Goal: Task Accomplishment & Management: Manage account settings

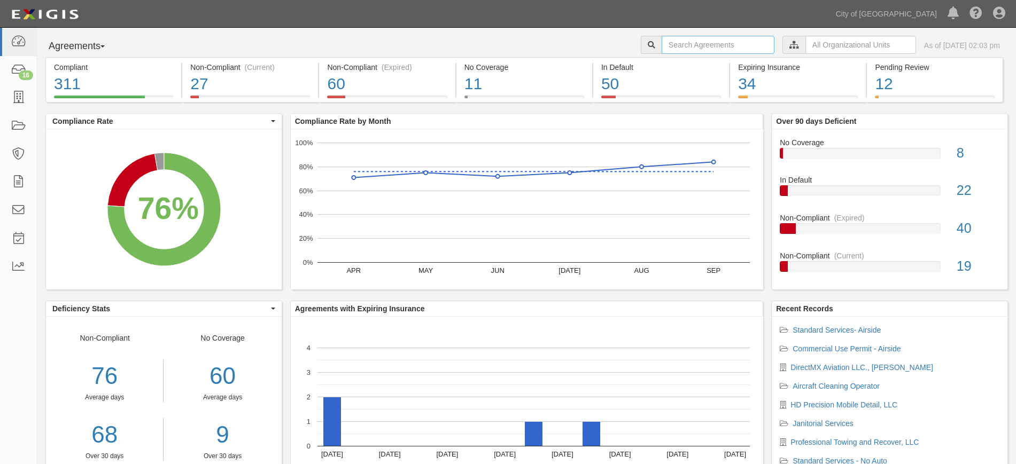
click at [712, 49] on input "text" at bounding box center [718, 45] width 113 height 18
type input "direct mex"
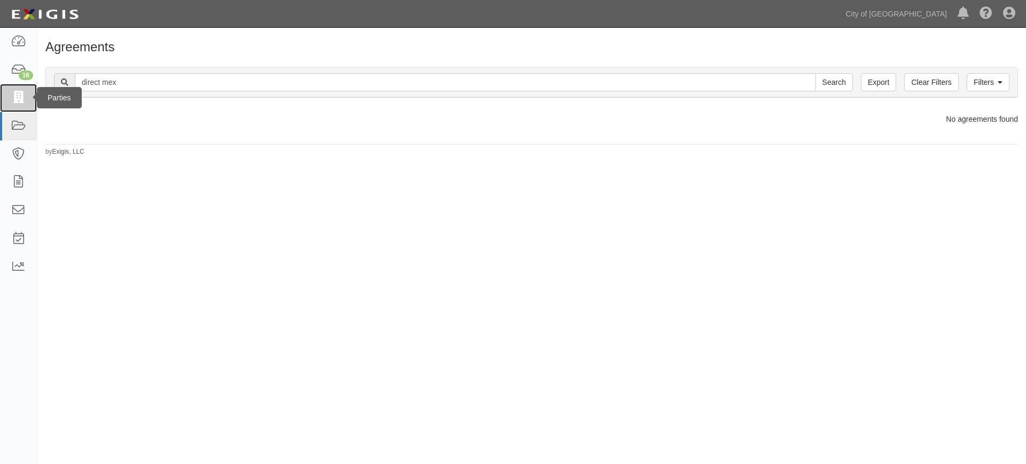
click at [21, 97] on icon at bounding box center [18, 98] width 15 height 12
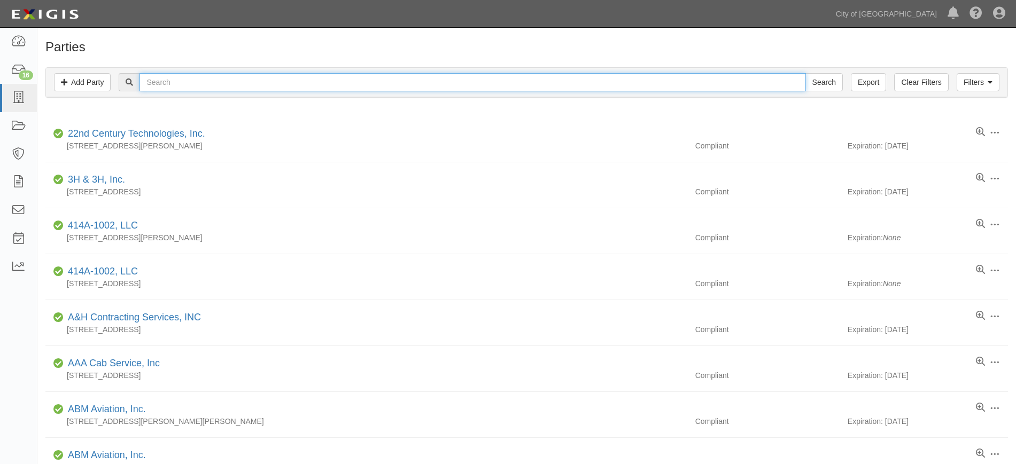
click at [165, 79] on input "text" at bounding box center [472, 82] width 666 height 18
type input "direct mx"
click at [805, 73] on input "Search" at bounding box center [823, 82] width 37 height 18
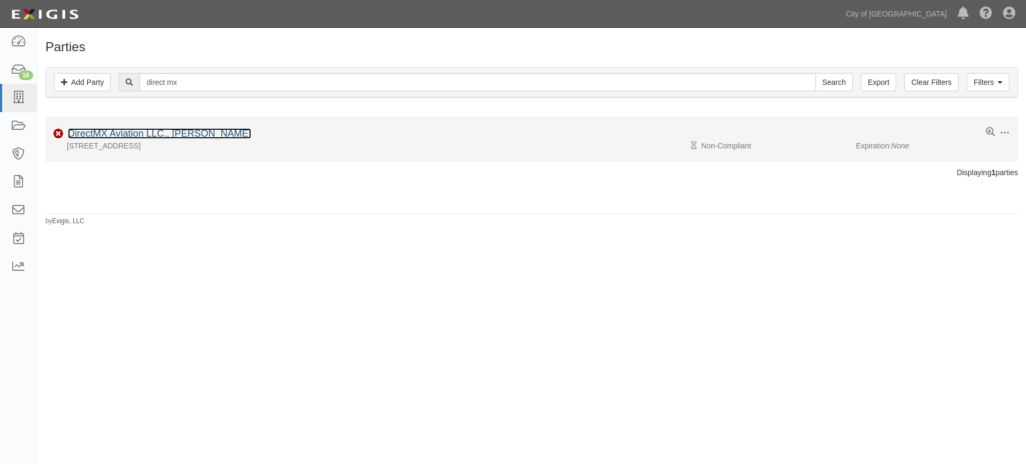
click at [148, 131] on link "DirectMX Aviation LLC., [PERSON_NAME]" at bounding box center [159, 133] width 183 height 11
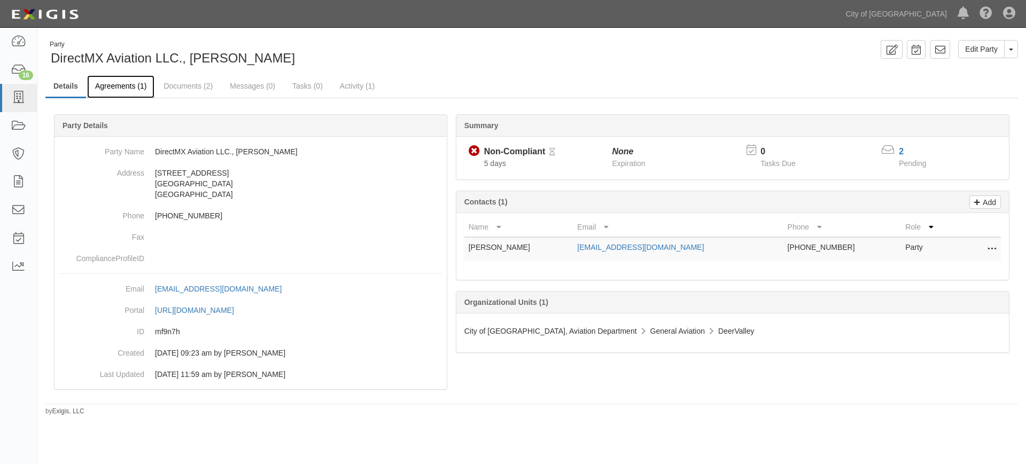
click at [135, 80] on link "Agreements (1)" at bounding box center [120, 86] width 67 height 23
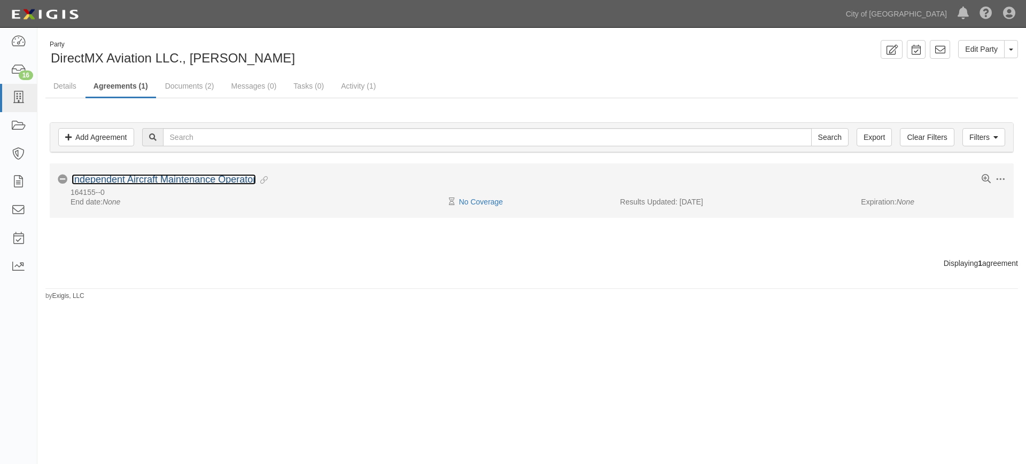
click at [149, 176] on link "Independent Aircraft Maintenance Operator" at bounding box center [164, 179] width 184 height 11
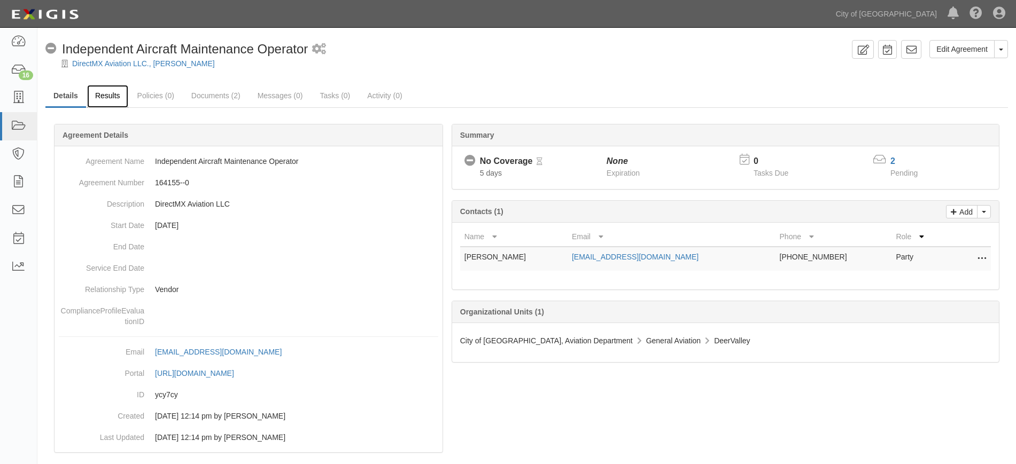
click at [108, 94] on link "Results" at bounding box center [107, 96] width 41 height 23
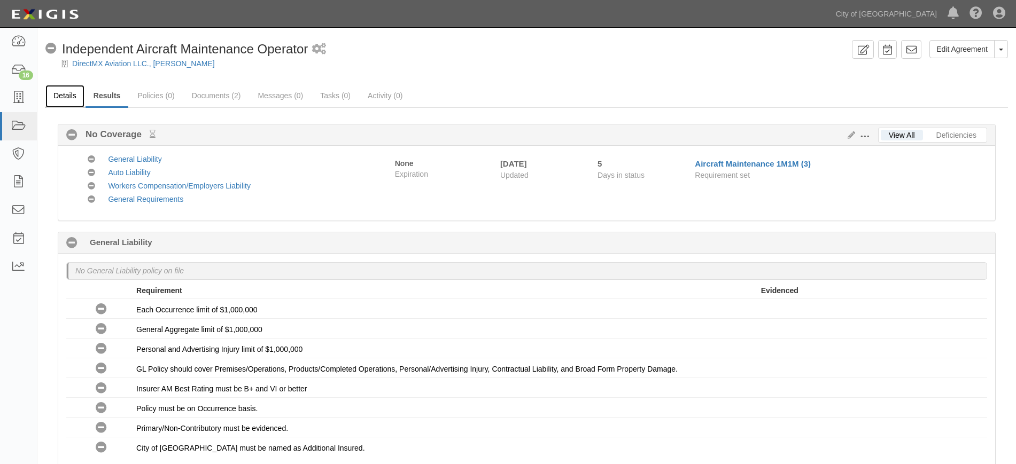
click at [74, 94] on link "Details" at bounding box center [64, 96] width 39 height 23
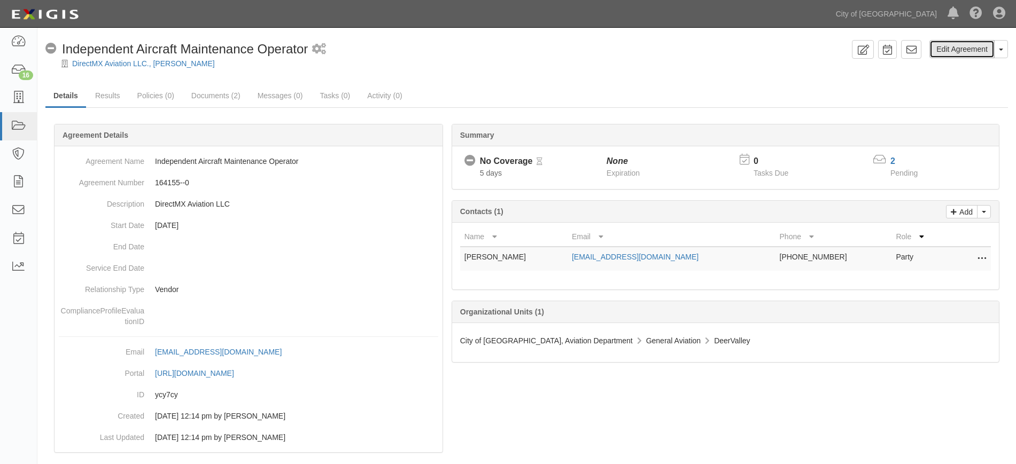
click at [977, 46] on link "Edit Agreement" at bounding box center [961, 49] width 65 height 18
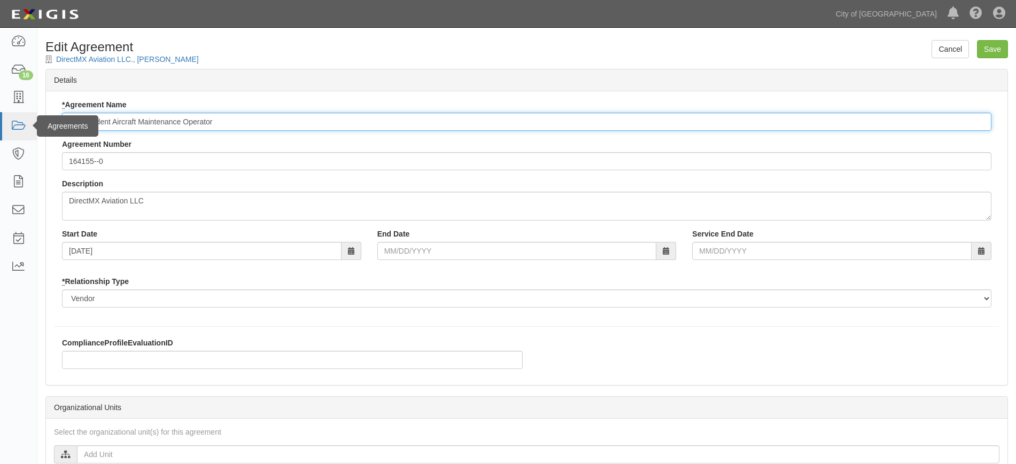
drag, startPoint x: 236, startPoint y: 119, endPoint x: 30, endPoint y: 126, distance: 205.3
click at [30, 126] on body "Toggle navigation Dashboard 16 Inbox Parties Agreements Coverages Documents Mes…" at bounding box center [508, 363] width 1016 height 726
type input "Aircraft Maintenance 1M1M"
click at [992, 46] on input "Save" at bounding box center [992, 49] width 31 height 18
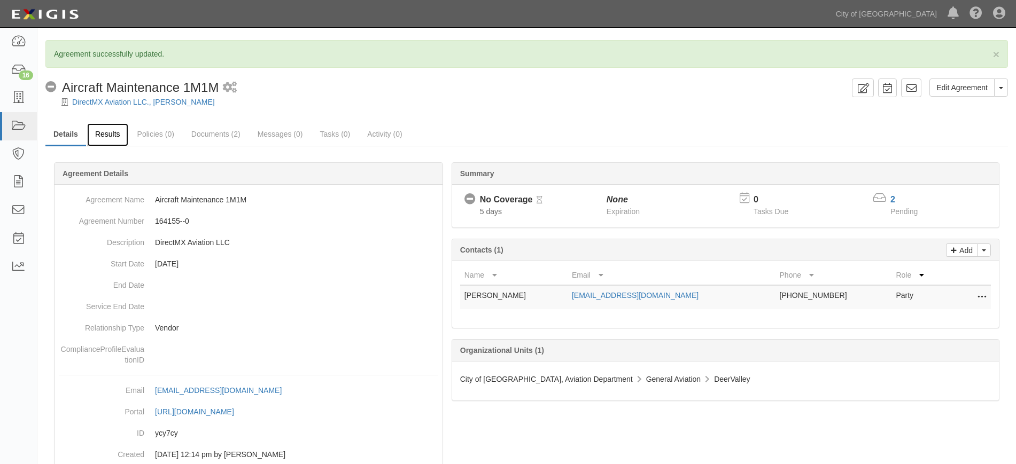
click at [114, 138] on link "Results" at bounding box center [107, 134] width 41 height 23
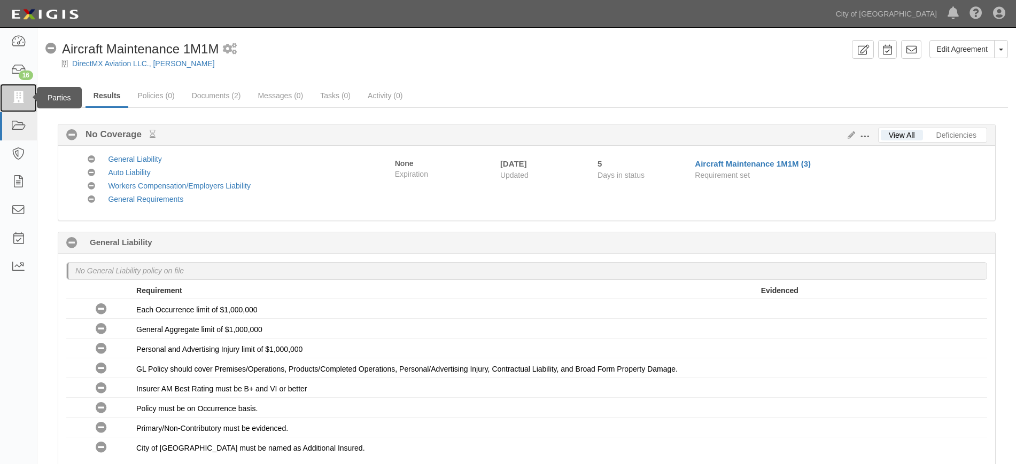
click at [20, 96] on icon at bounding box center [18, 98] width 15 height 12
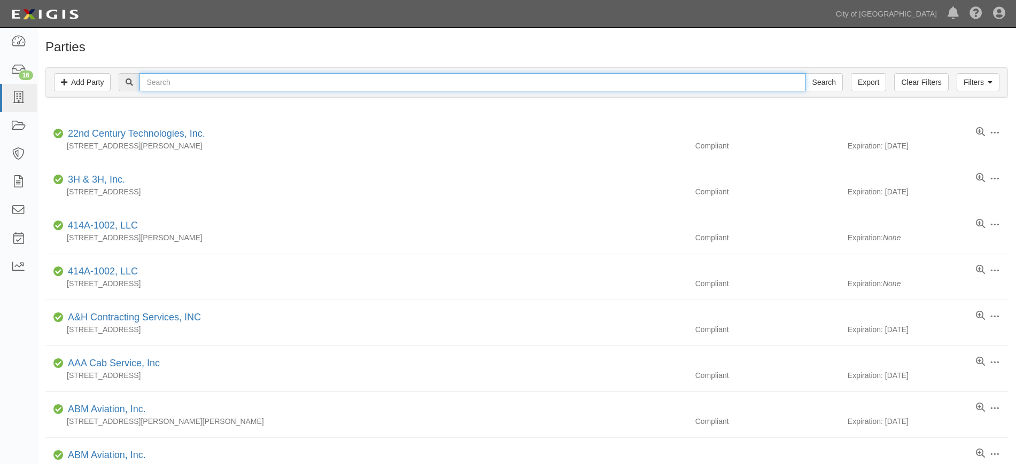
click at [369, 77] on input "text" at bounding box center [472, 82] width 666 height 18
type input "HD precision"
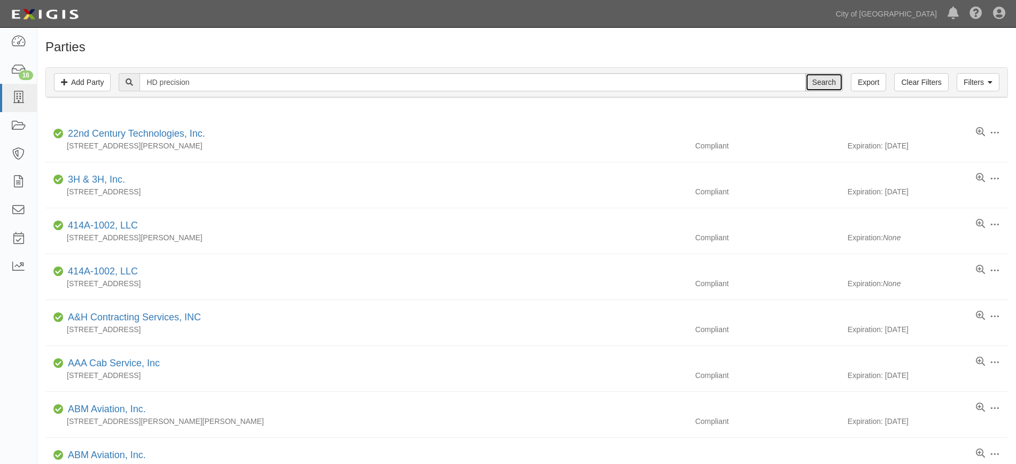
click at [837, 80] on input "Search" at bounding box center [823, 82] width 37 height 18
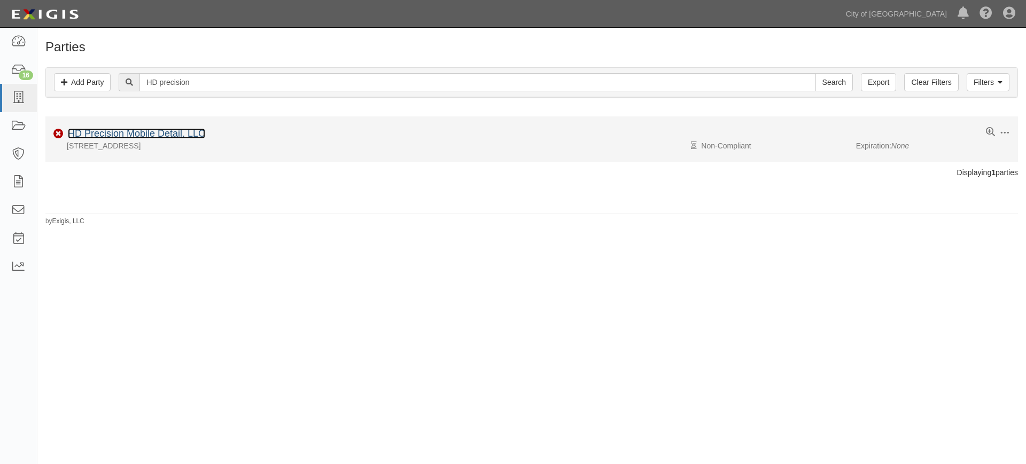
click at [129, 128] on link "HD Precision Mobile Detail, LLC" at bounding box center [136, 133] width 137 height 11
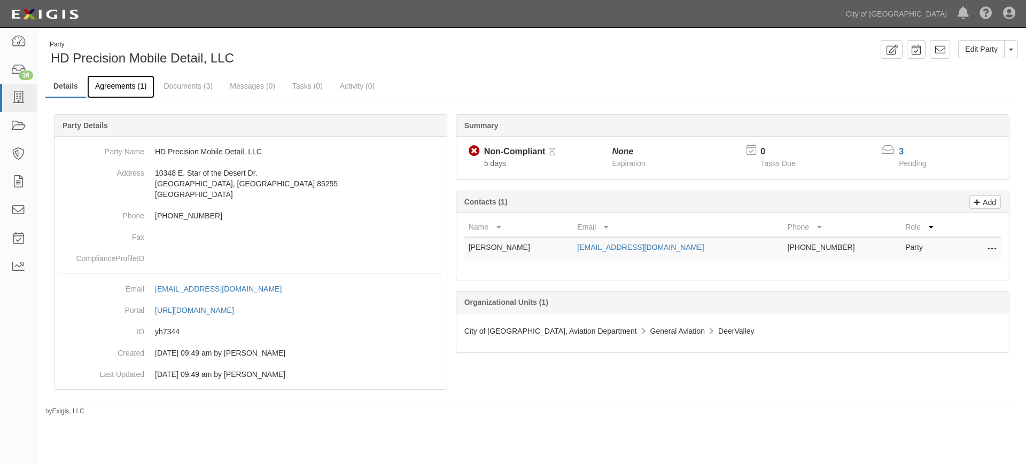
click at [121, 95] on link "Agreements (1)" at bounding box center [120, 86] width 67 height 23
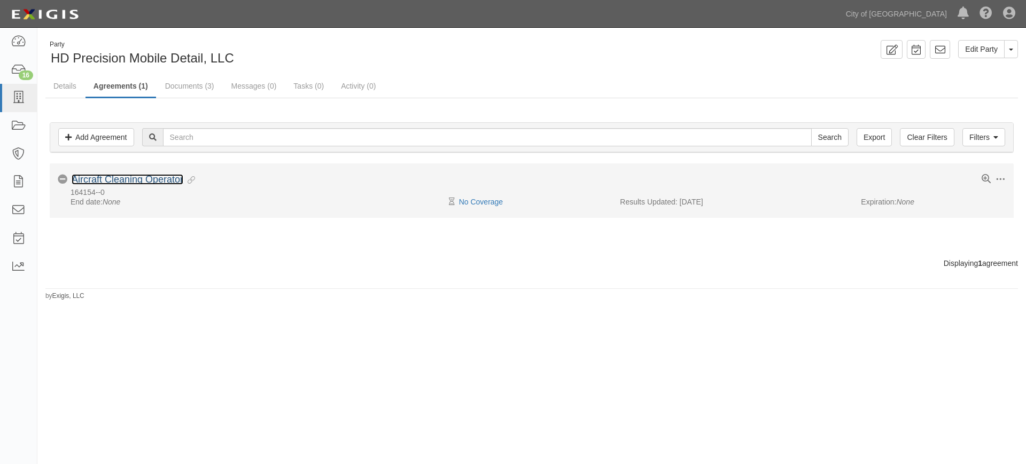
click at [106, 178] on link "Aircraft Cleaning Operator" at bounding box center [128, 179] width 112 height 11
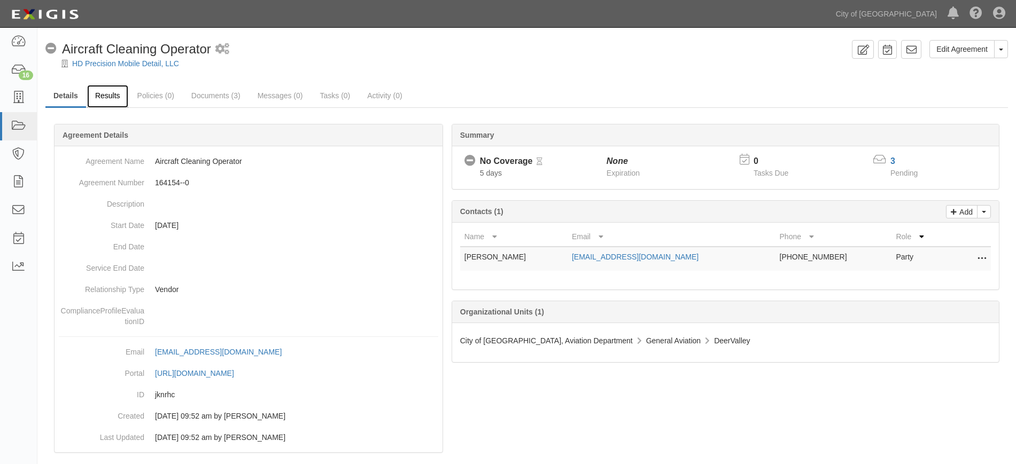
click at [119, 103] on link "Results" at bounding box center [107, 96] width 41 height 23
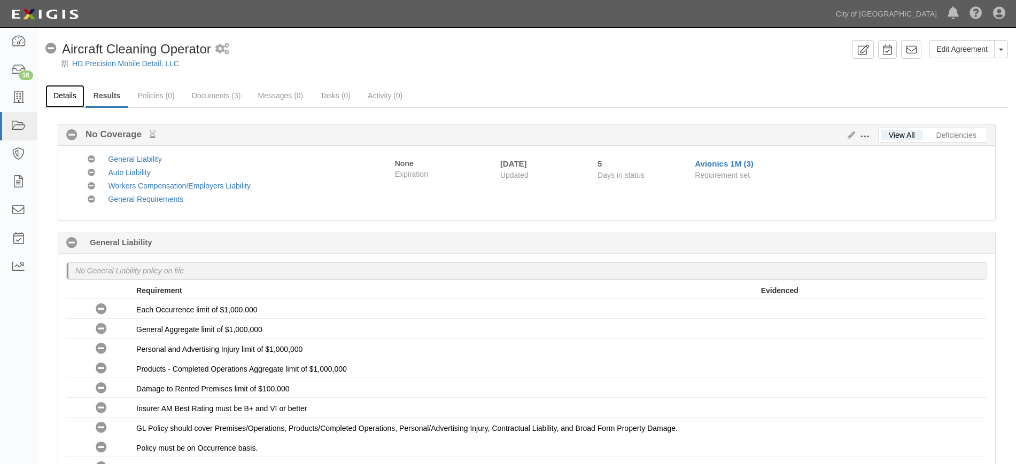
click at [67, 96] on link "Details" at bounding box center [64, 96] width 39 height 23
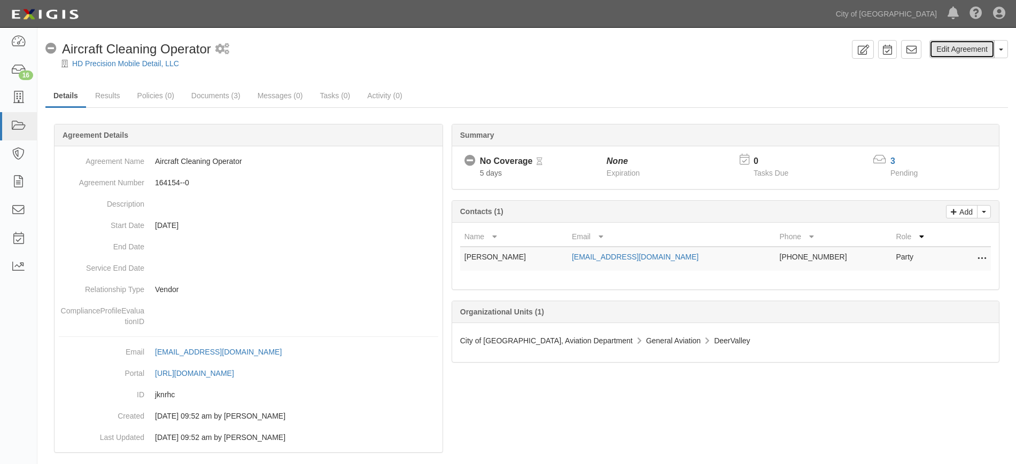
click at [964, 53] on link "Edit Agreement" at bounding box center [961, 49] width 65 height 18
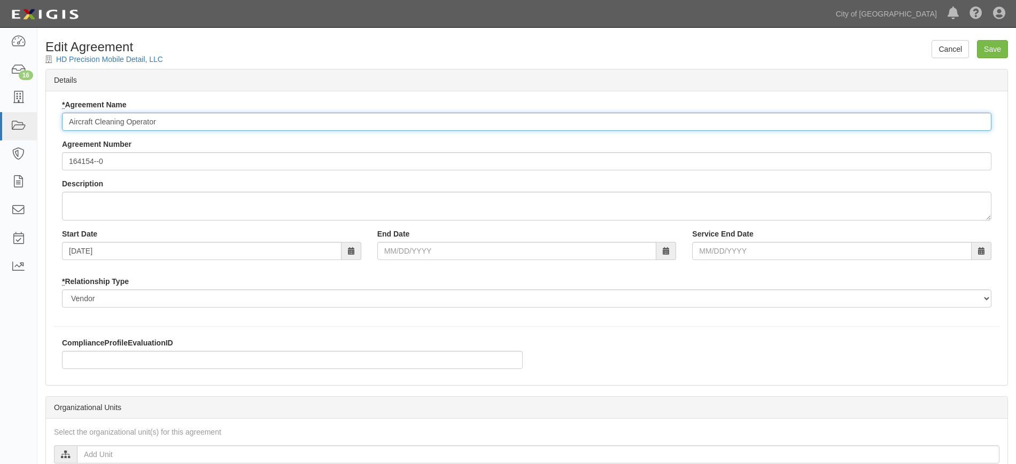
drag, startPoint x: 164, startPoint y: 130, endPoint x: 45, endPoint y: 119, distance: 118.6
click at [45, 119] on div "Details * Agreement Name Aircraft Cleaning Operator Agreement Number 164154--0 …" at bounding box center [526, 227] width 962 height 317
type input "Avionics IM"
click at [993, 48] on input "Save" at bounding box center [992, 49] width 31 height 18
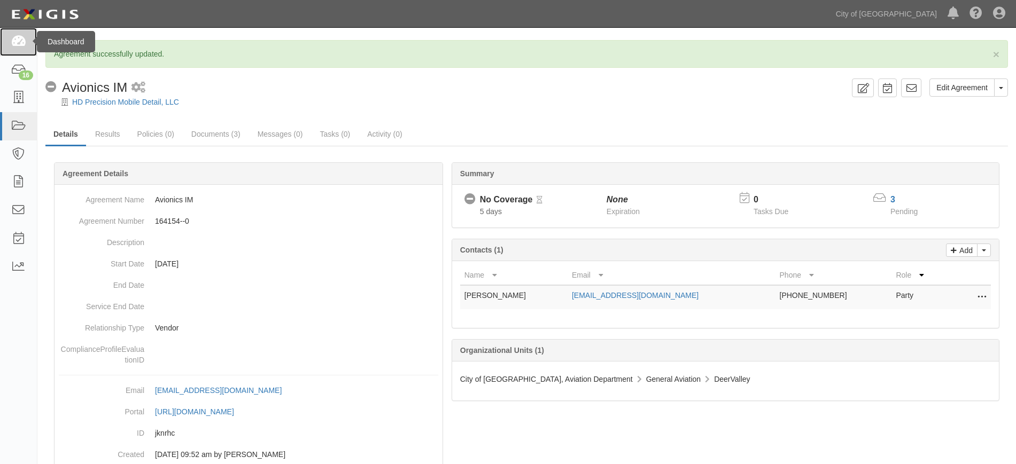
click at [16, 33] on link at bounding box center [18, 42] width 37 height 28
click at [7, 42] on link at bounding box center [18, 42] width 37 height 28
